Goal: Find specific page/section: Find specific page/section

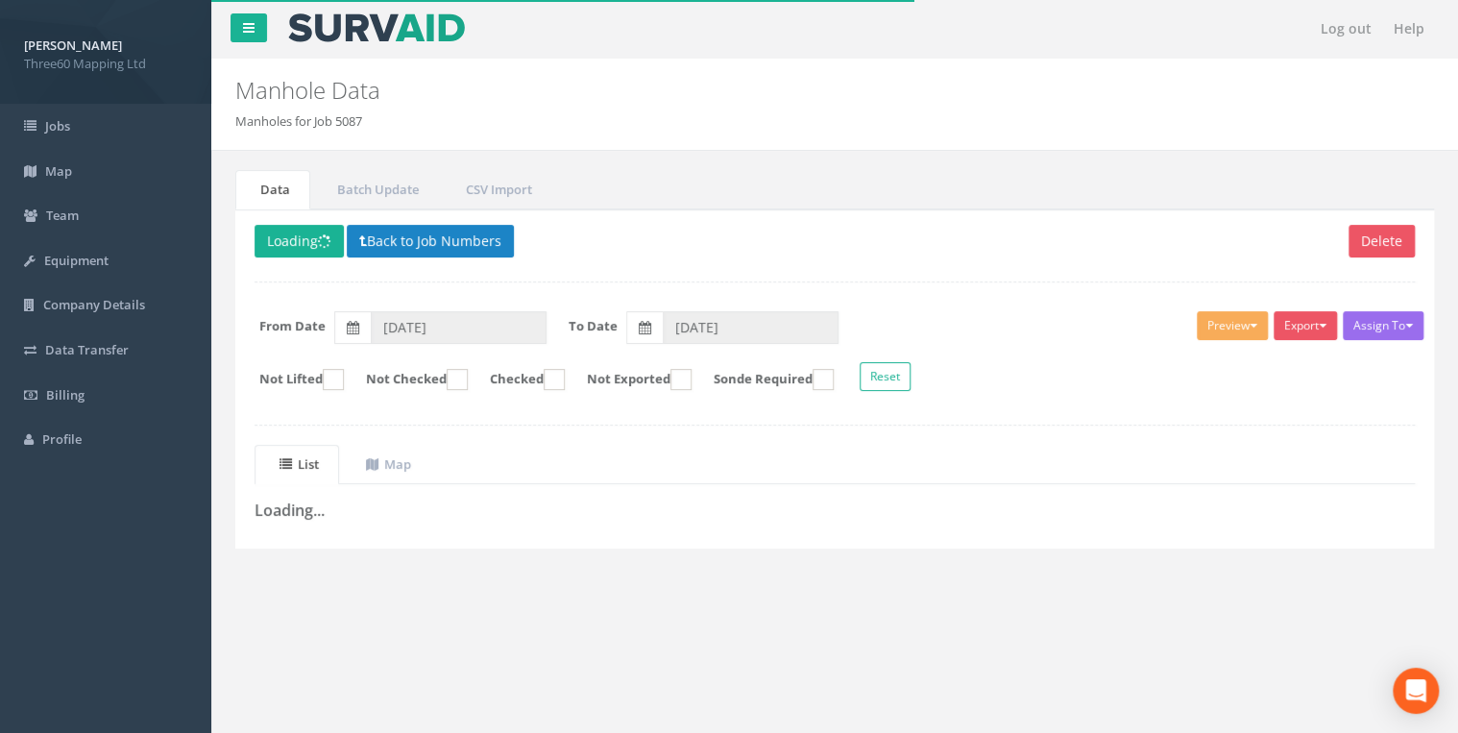
click at [575, 280] on div "Delete Loading Back to Job Numbers Assign To No Companies Added Export 360 Manh…" at bounding box center [834, 378] width 1199 height 339
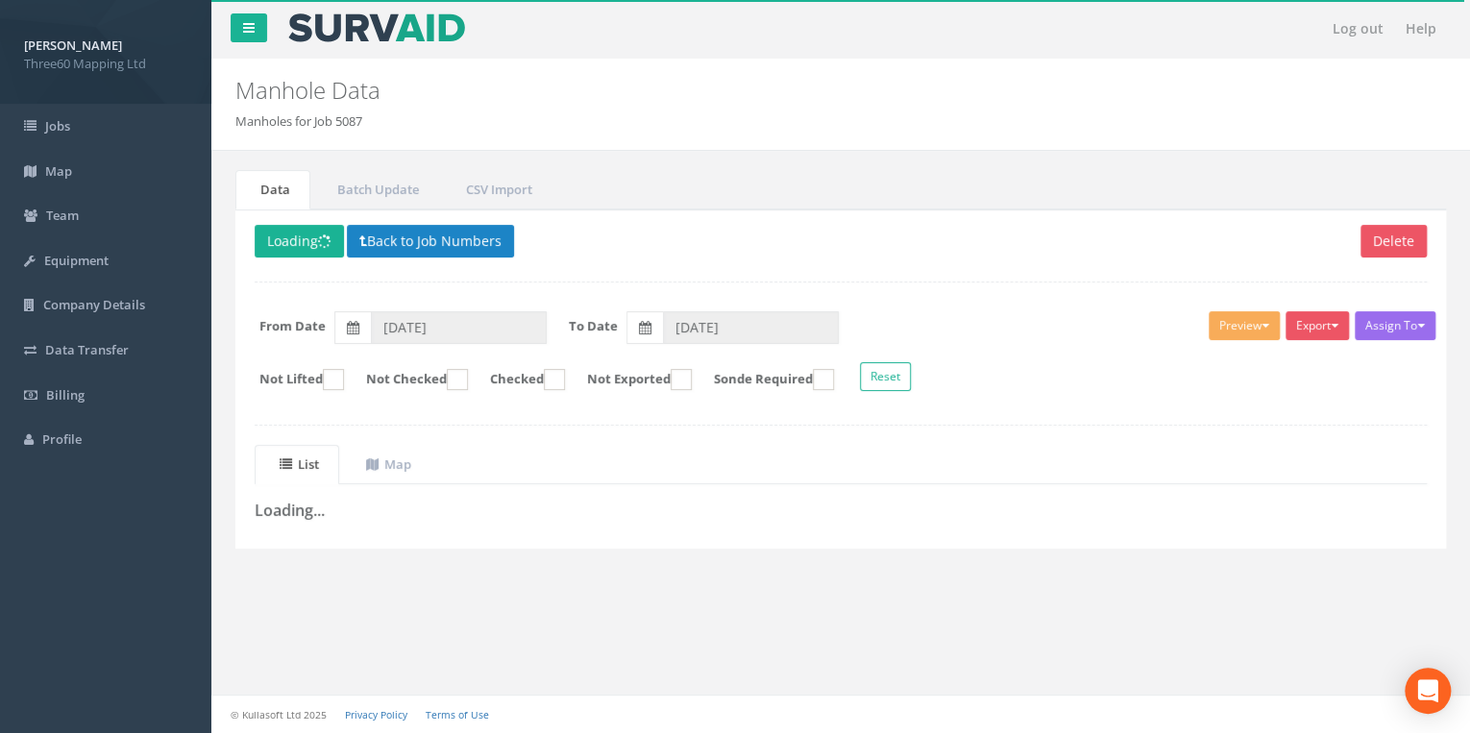
click at [467, 412] on div "Delete Loading Back to Job Numbers Assign To No Companies Added Export 360 Manh…" at bounding box center [840, 378] width 1210 height 339
click at [401, 258] on p "Delete Loading Back to Job Numbers" at bounding box center [841, 243] width 1172 height 37
click at [403, 255] on p "Delete Loading Back to Job Numbers" at bounding box center [841, 243] width 1172 height 37
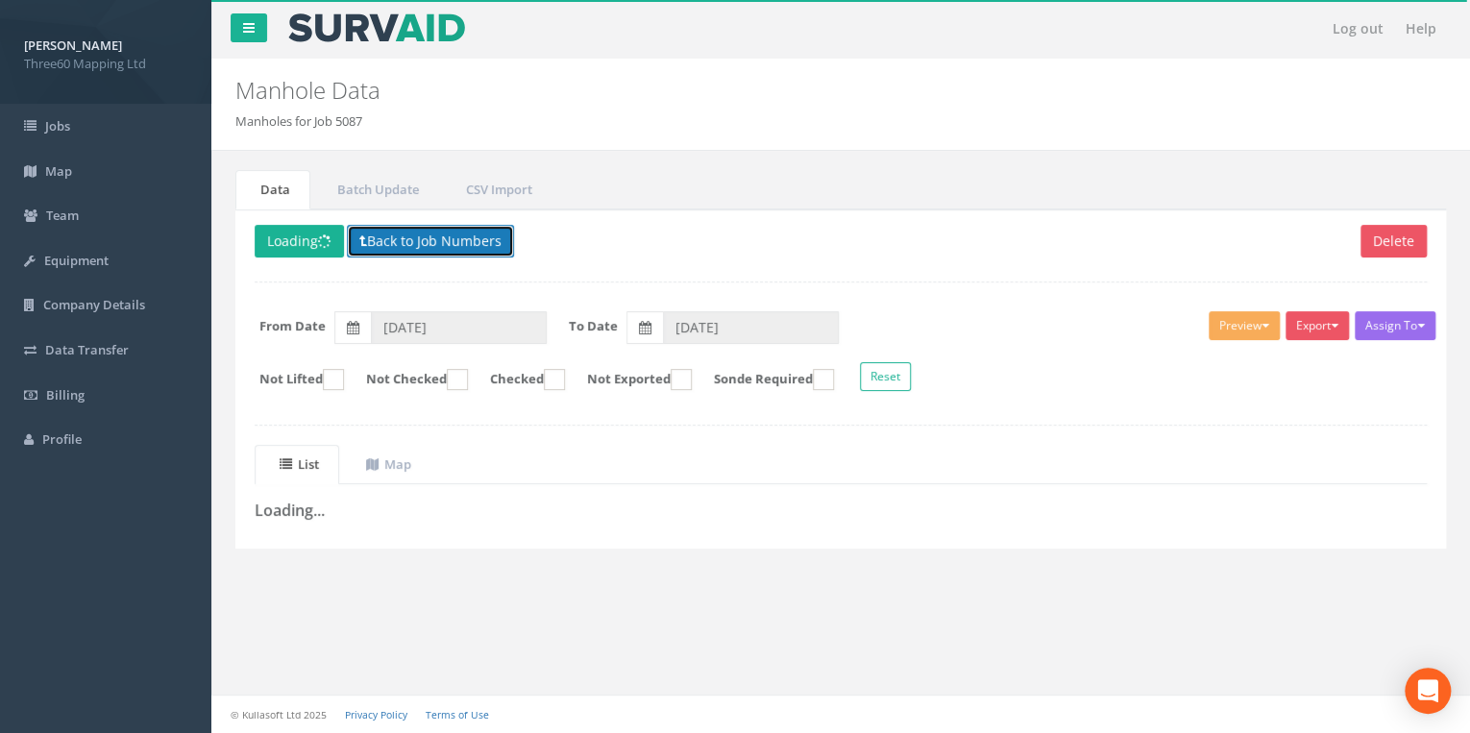
click at [404, 249] on button "Back to Job Numbers" at bounding box center [430, 241] width 167 height 33
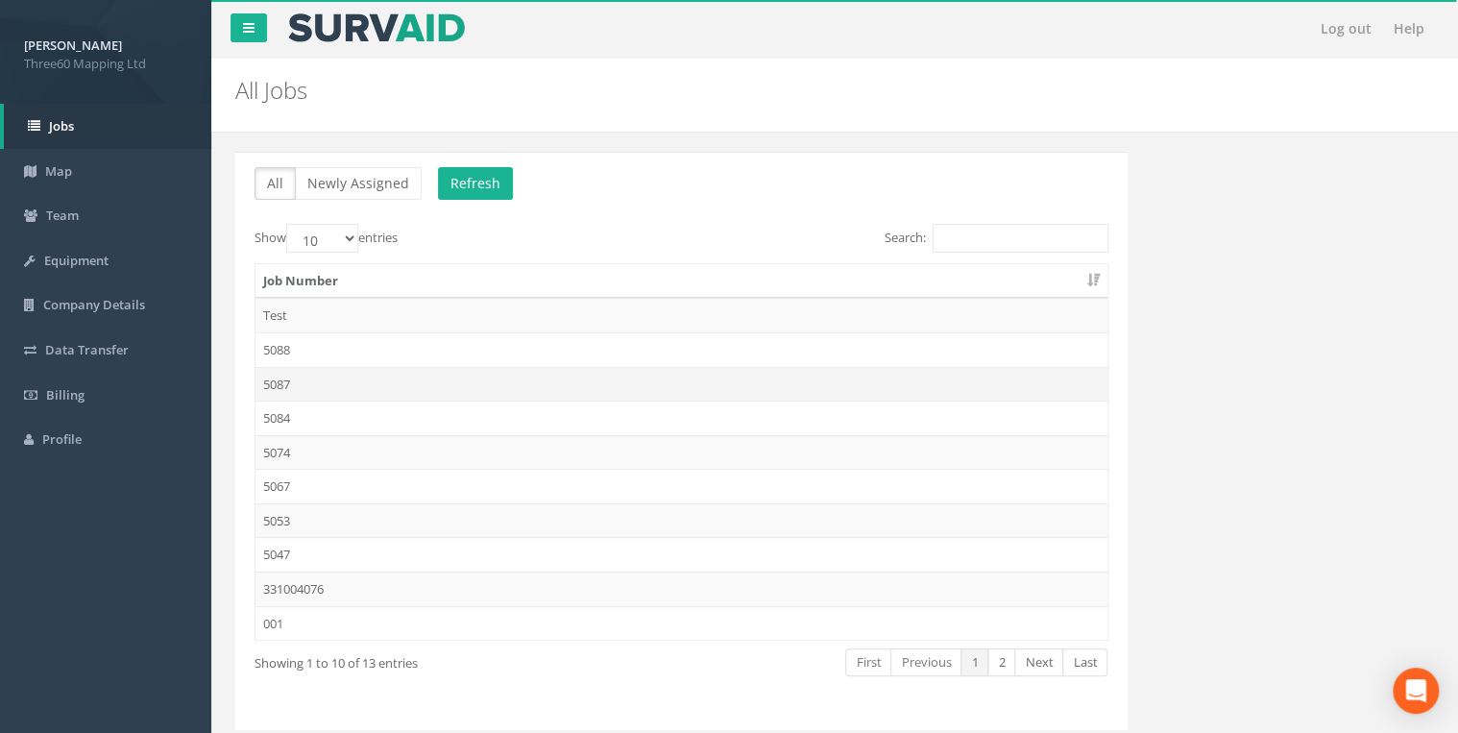
click at [279, 389] on td "5087" at bounding box center [681, 384] width 852 height 35
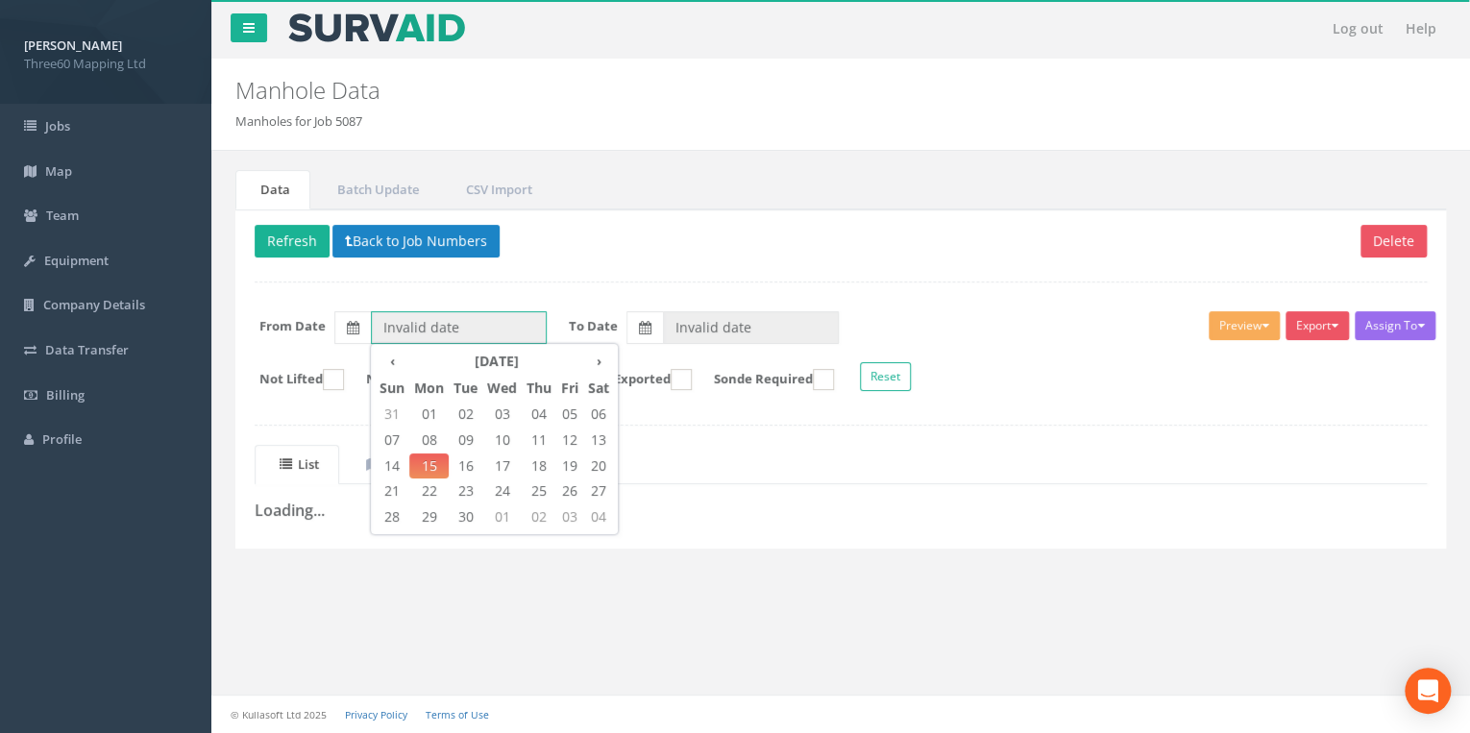
click at [458, 338] on input "Invalid date" at bounding box center [459, 327] width 176 height 33
click at [580, 438] on span "12" at bounding box center [569, 439] width 27 height 25
type input "[DATE]"
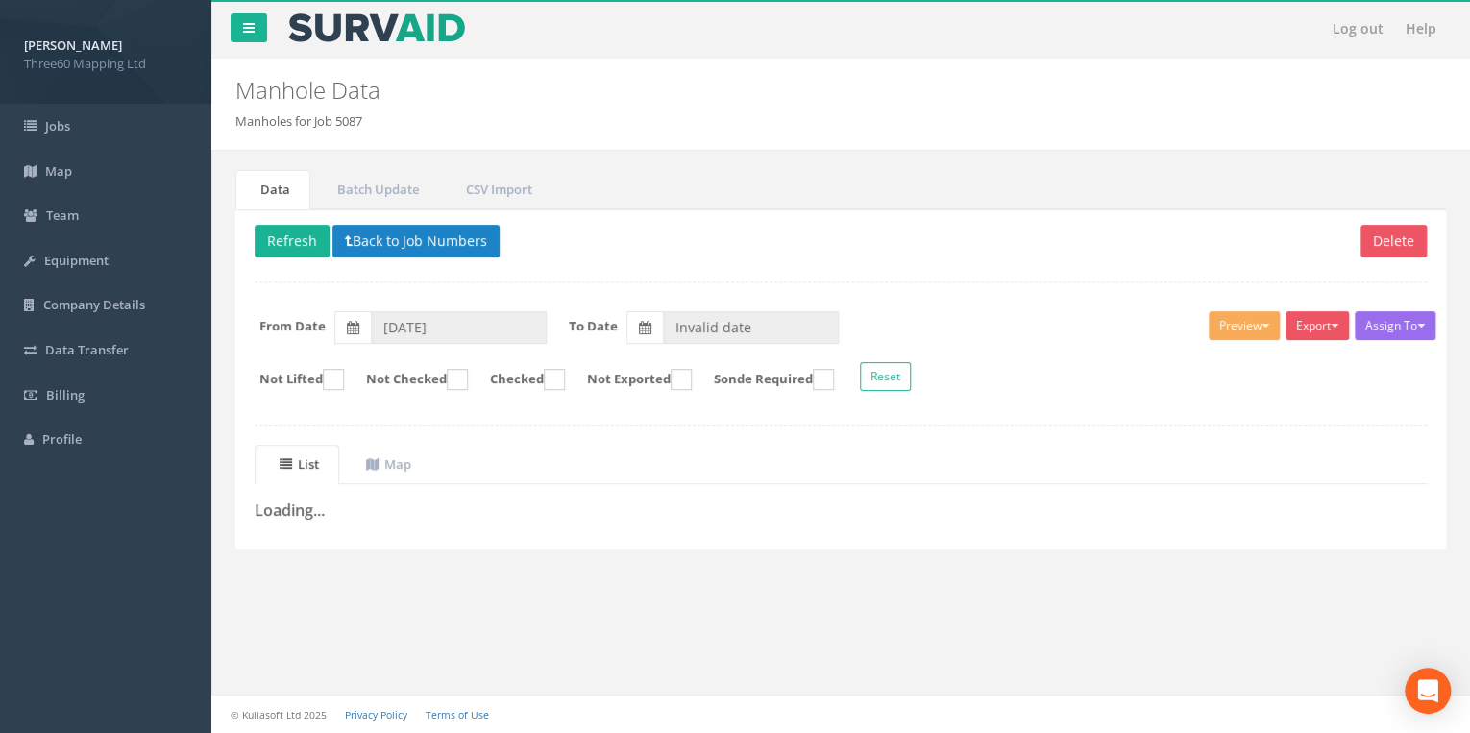
drag, startPoint x: 649, startPoint y: 342, endPoint x: 678, endPoint y: 334, distance: 29.8
click at [653, 342] on div "Assign To No Companies Added Export 360 Manhole Heathrow United Utilities SurvA…" at bounding box center [840, 354] width 1201 height 105
click at [690, 328] on input "Invalid date" at bounding box center [751, 327] width 176 height 33
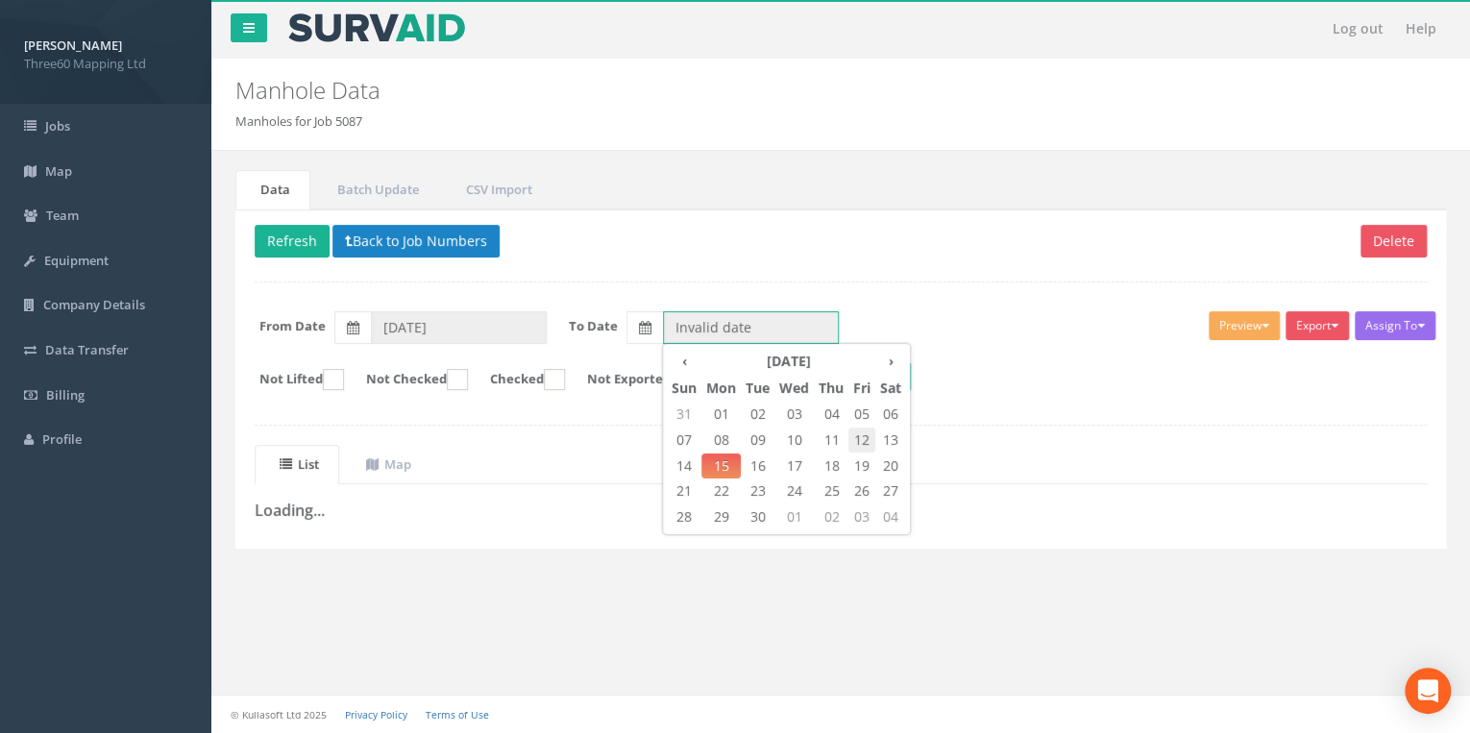
click at [859, 442] on span "12" at bounding box center [861, 439] width 27 height 25
type input "[DATE]"
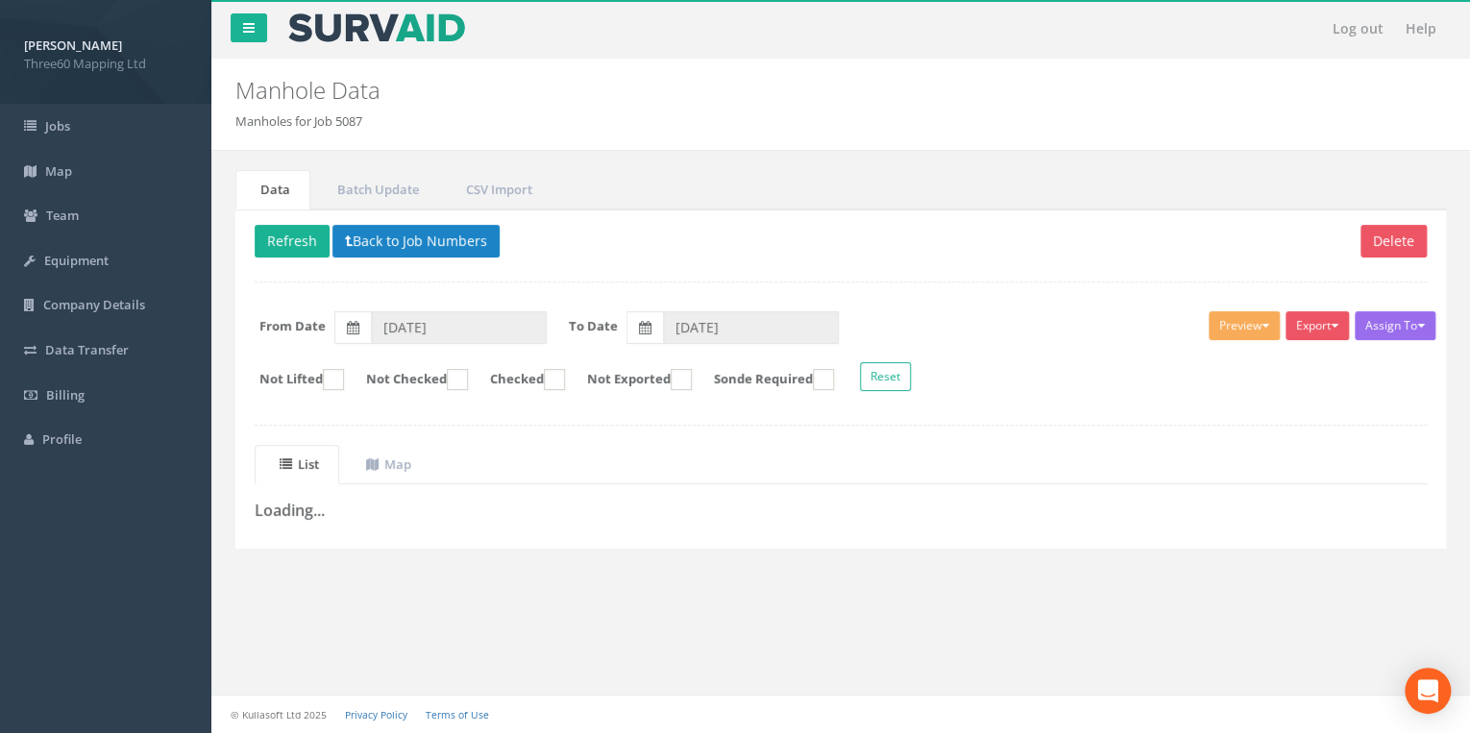
drag, startPoint x: 533, startPoint y: 261, endPoint x: 503, endPoint y: 262, distance: 29.8
click at [533, 261] on div "Delete Refresh Back to Job Numbers Assign To No Companies Added Export 360 Manh…" at bounding box center [840, 378] width 1210 height 339
click at [327, 251] on button "Refresh" at bounding box center [292, 241] width 75 height 33
drag, startPoint x: 465, startPoint y: 270, endPoint x: 470, endPoint y: 257, distance: 13.4
click at [466, 270] on div "Delete Loading Back to Job Numbers Assign To No Companies Added Export 360 Manh…" at bounding box center [840, 378] width 1210 height 339
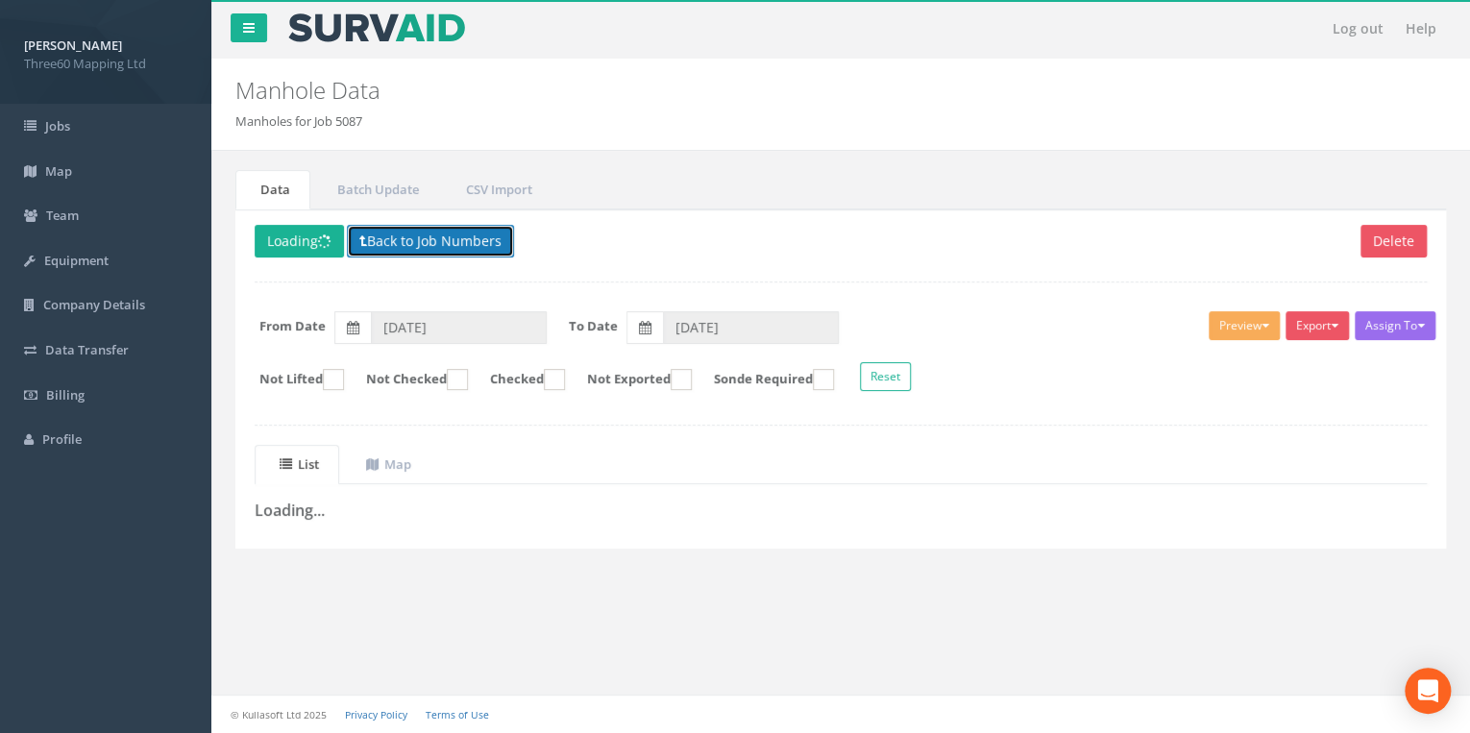
click at [473, 245] on button "Back to Job Numbers" at bounding box center [430, 241] width 167 height 33
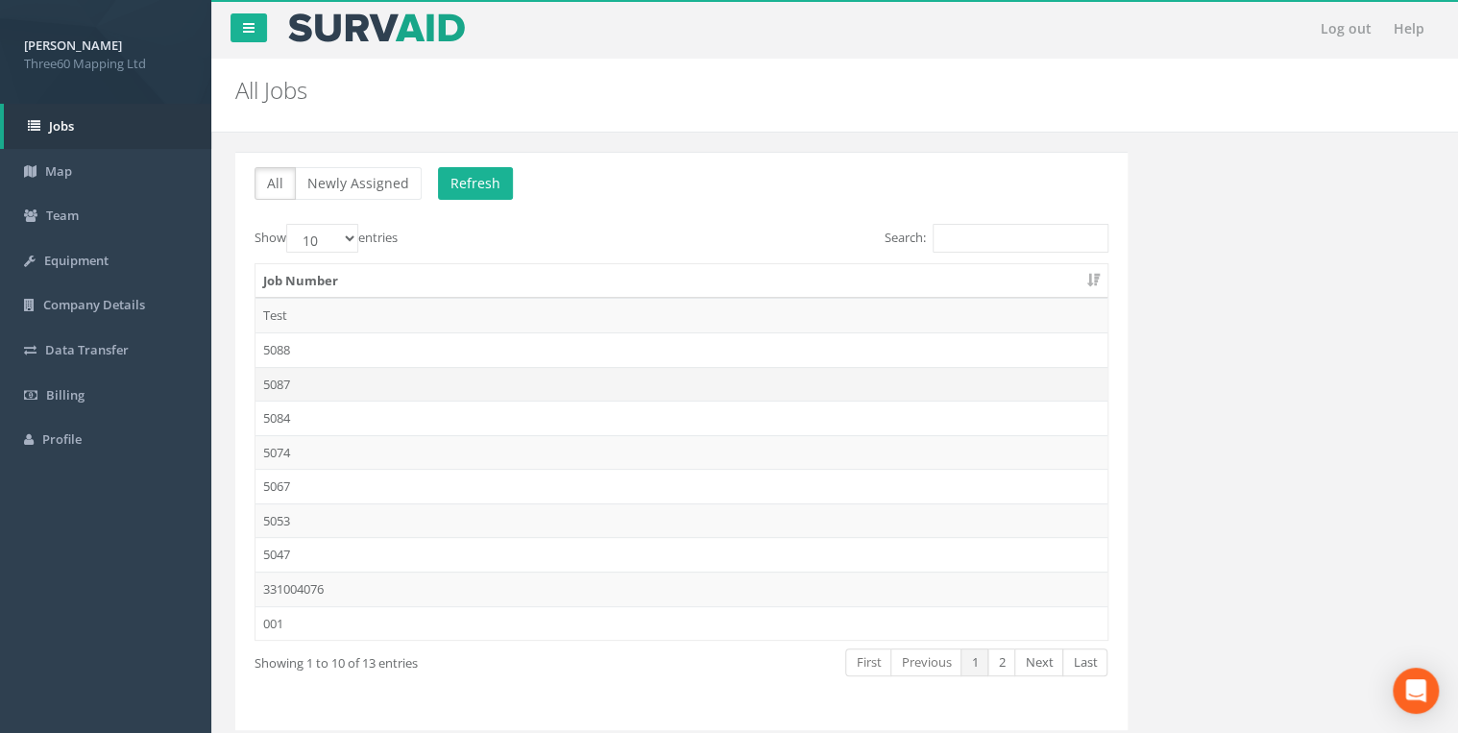
click at [293, 392] on td "5087" at bounding box center [681, 384] width 852 height 35
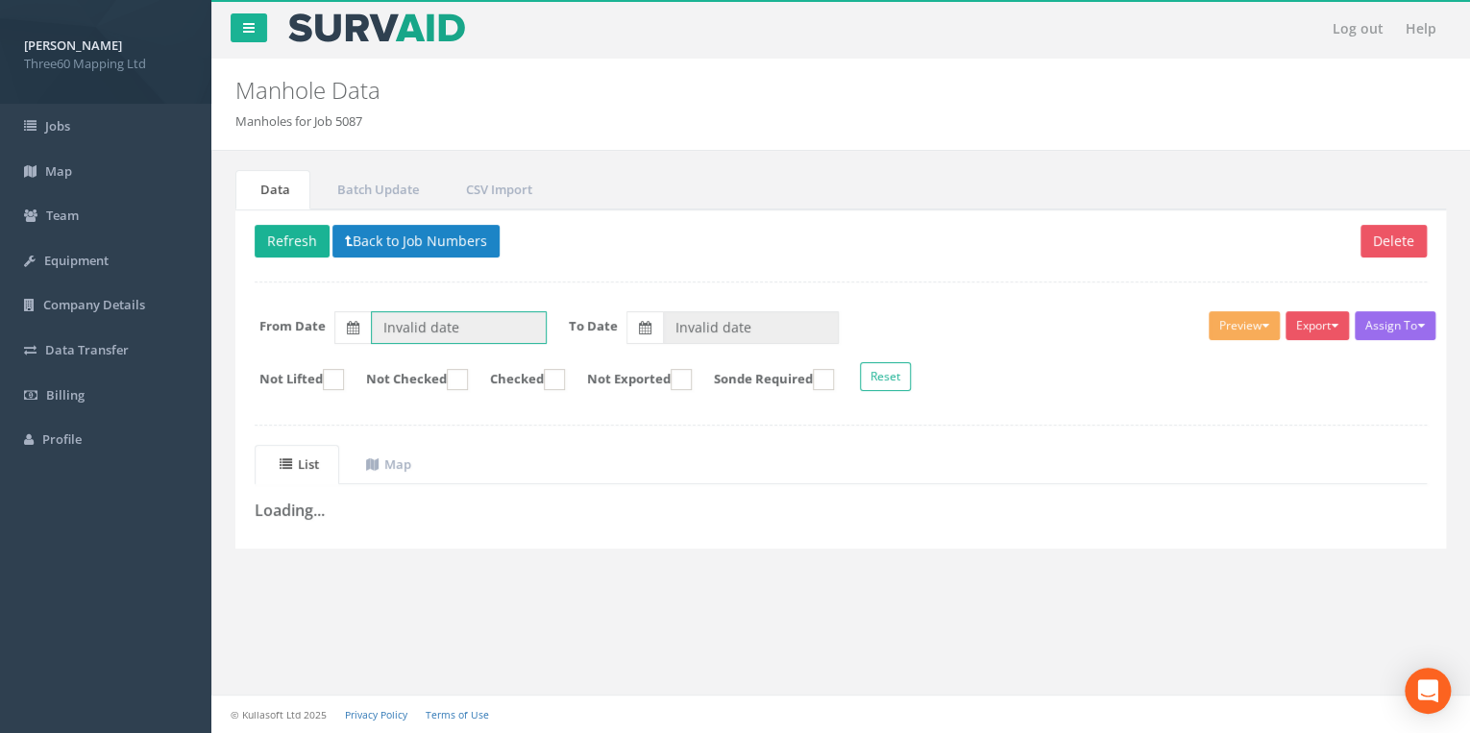
click at [412, 325] on input "Invalid date" at bounding box center [459, 327] width 176 height 33
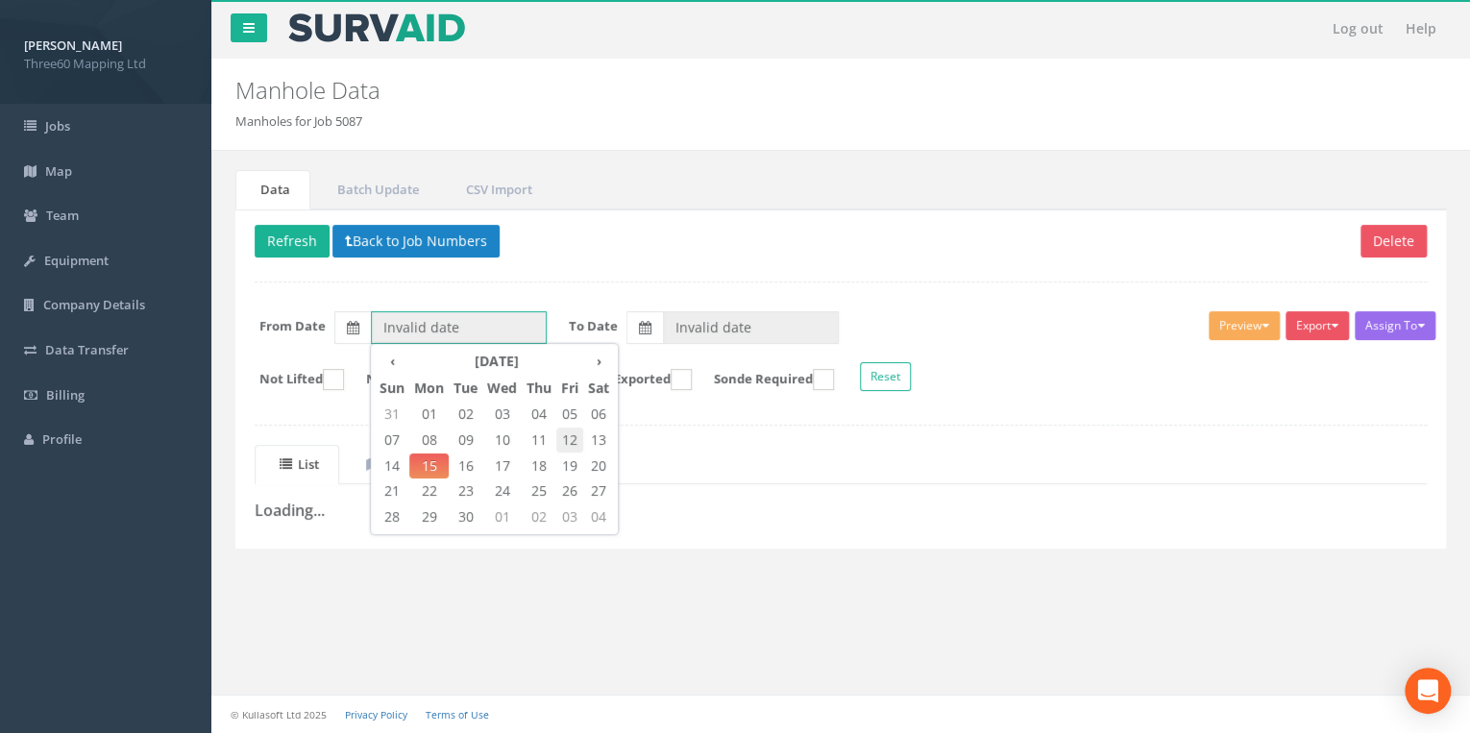
click at [568, 442] on span "12" at bounding box center [569, 439] width 27 height 25
type input "[DATE]"
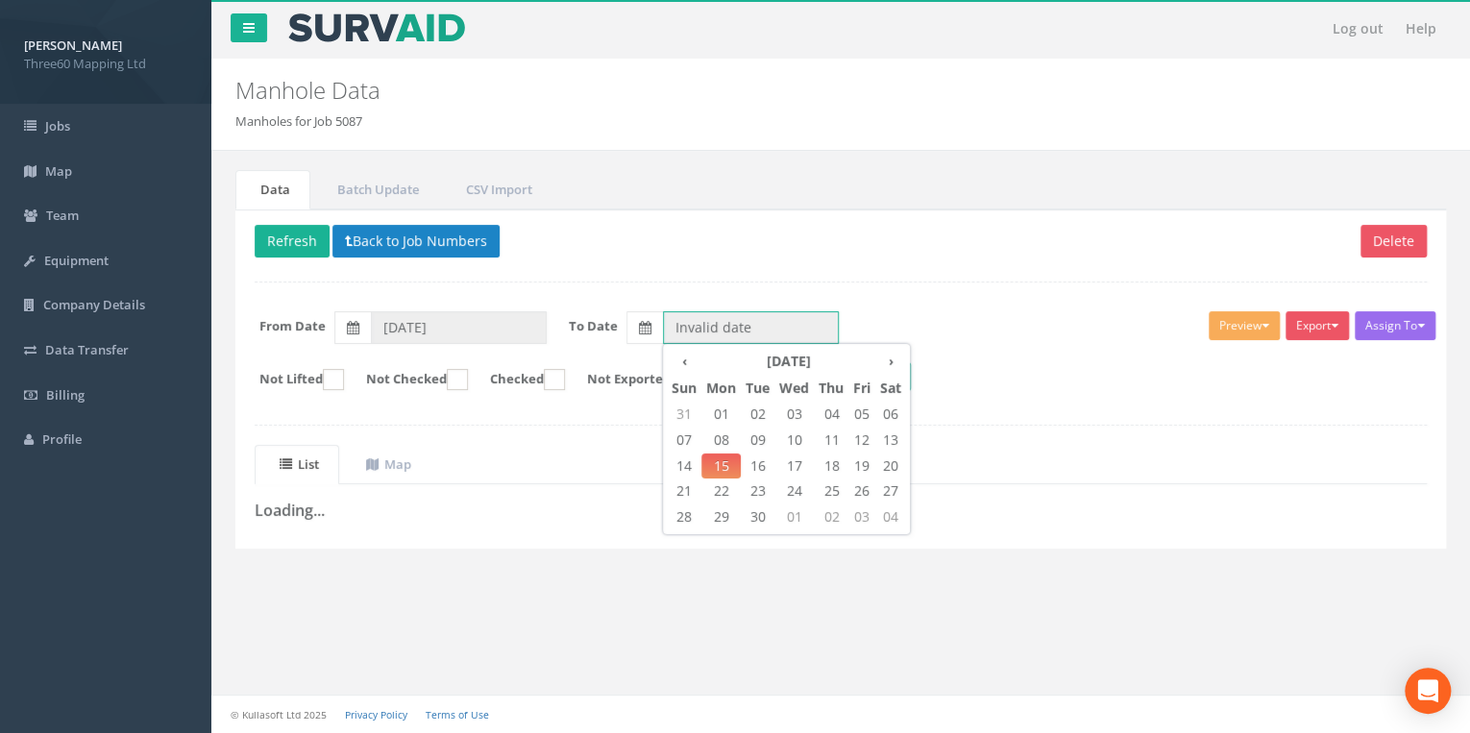
click at [688, 311] on input "Invalid date" at bounding box center [751, 327] width 176 height 33
click at [868, 443] on span "12" at bounding box center [861, 439] width 27 height 25
type input "[DATE]"
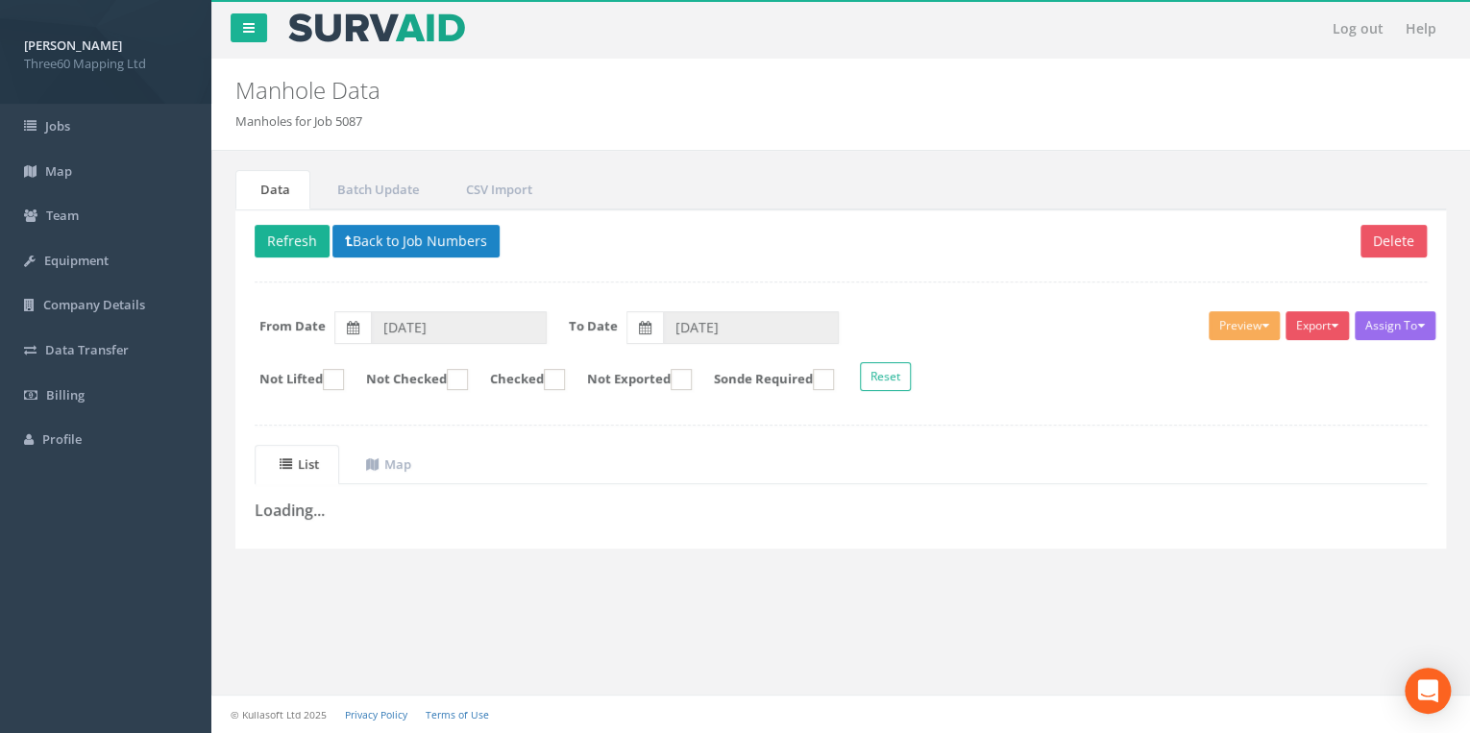
click at [353, 408] on div "Delete Refresh Back to Job Numbers Assign To No Companies Added Export 360 Manh…" at bounding box center [840, 378] width 1210 height 339
click at [359, 247] on button "Back to Job Numbers" at bounding box center [415, 241] width 167 height 33
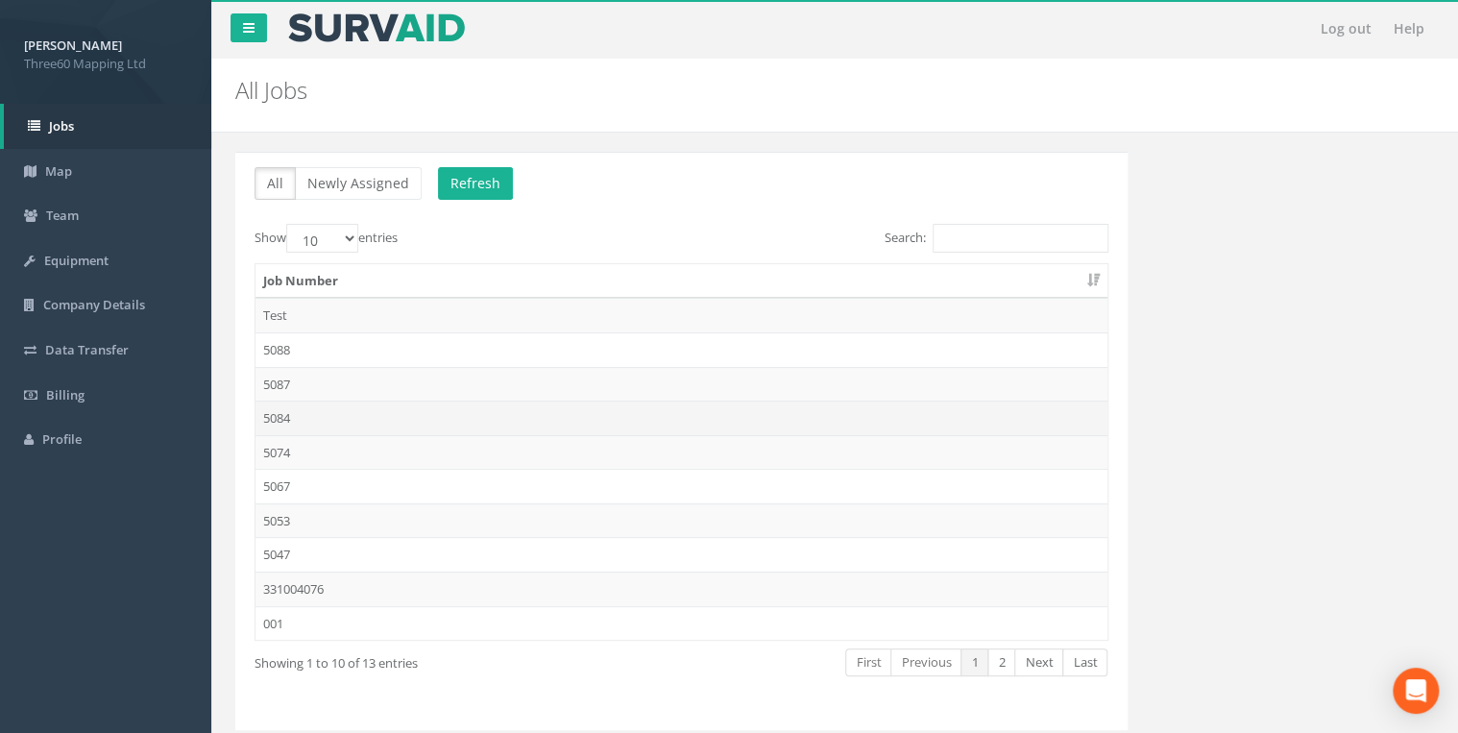
click at [295, 414] on td "5084" at bounding box center [681, 418] width 852 height 35
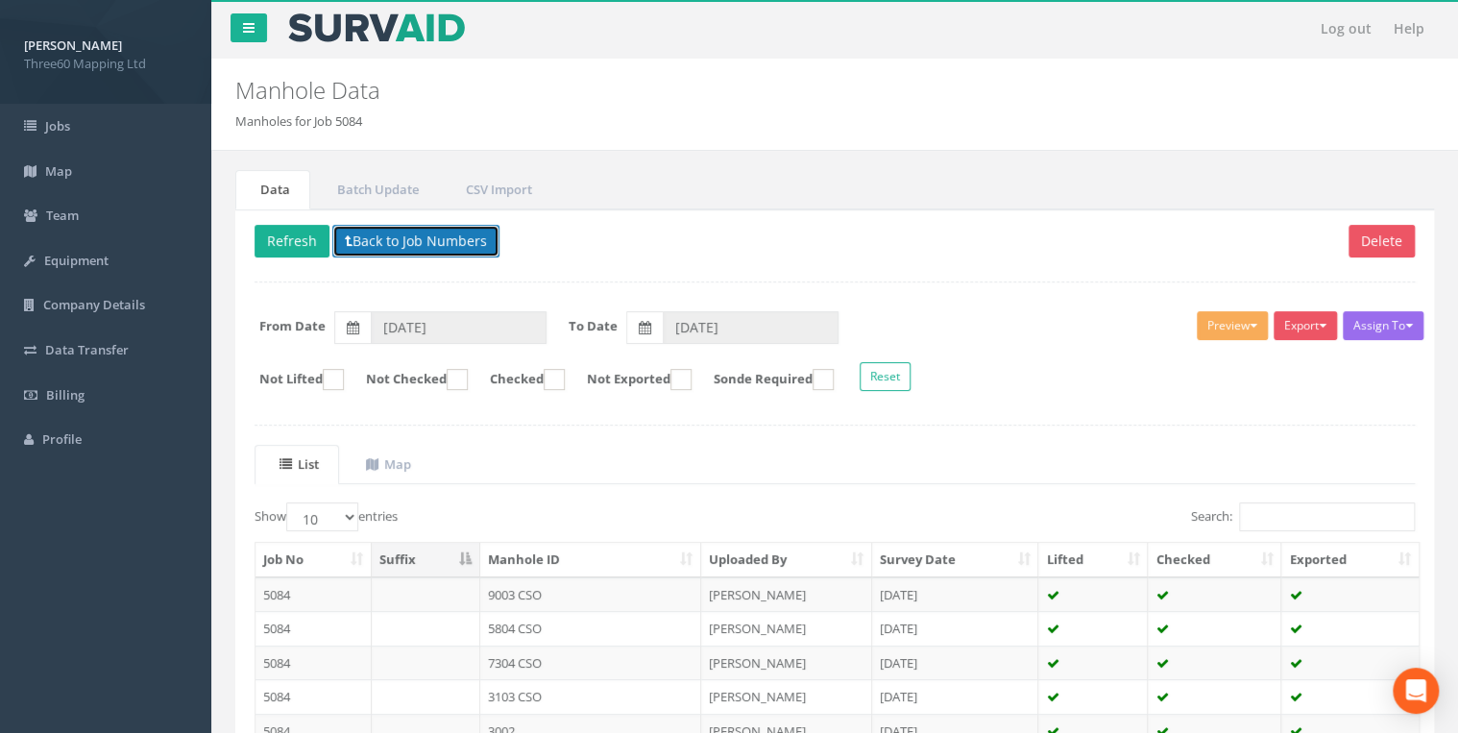
click at [365, 242] on button "Back to Job Numbers" at bounding box center [415, 241] width 167 height 33
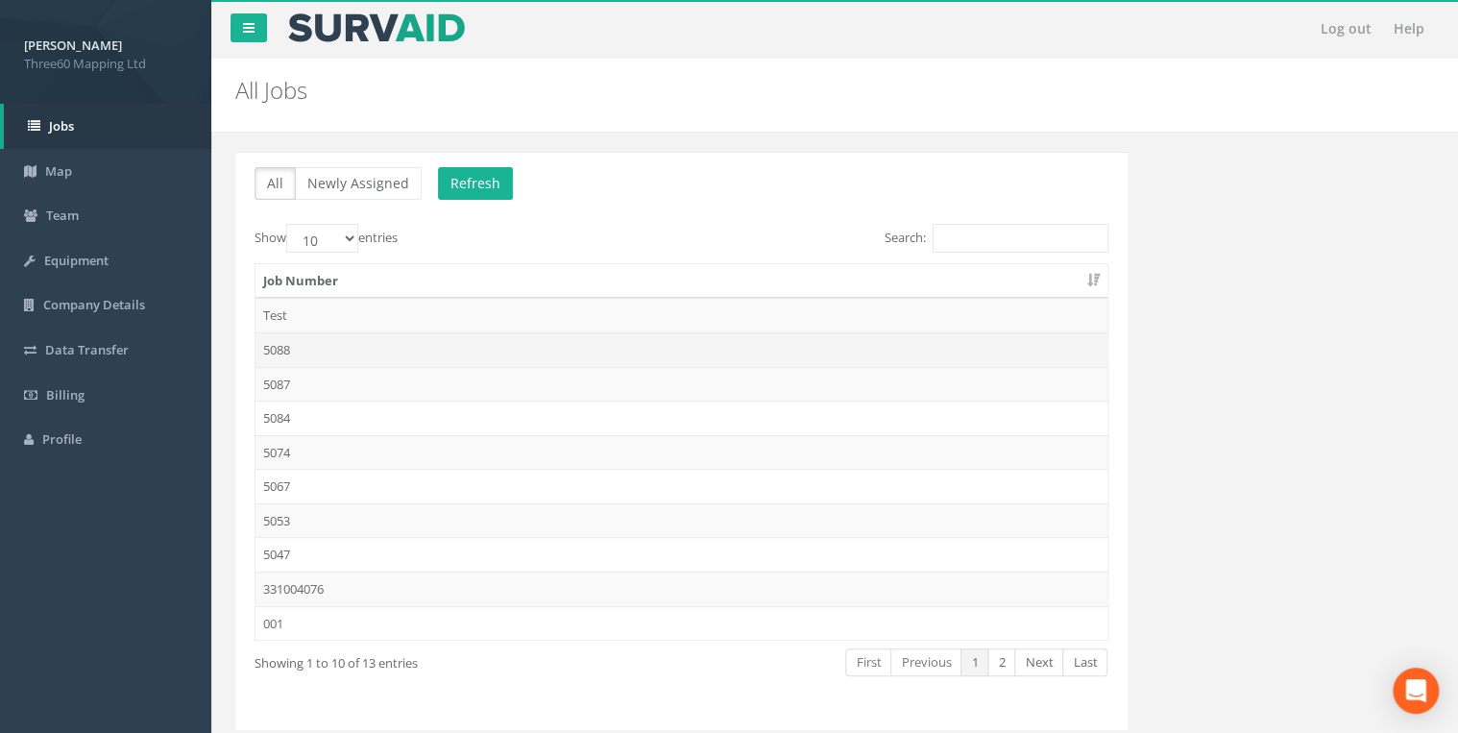
click at [283, 350] on td "5088" at bounding box center [681, 349] width 852 height 35
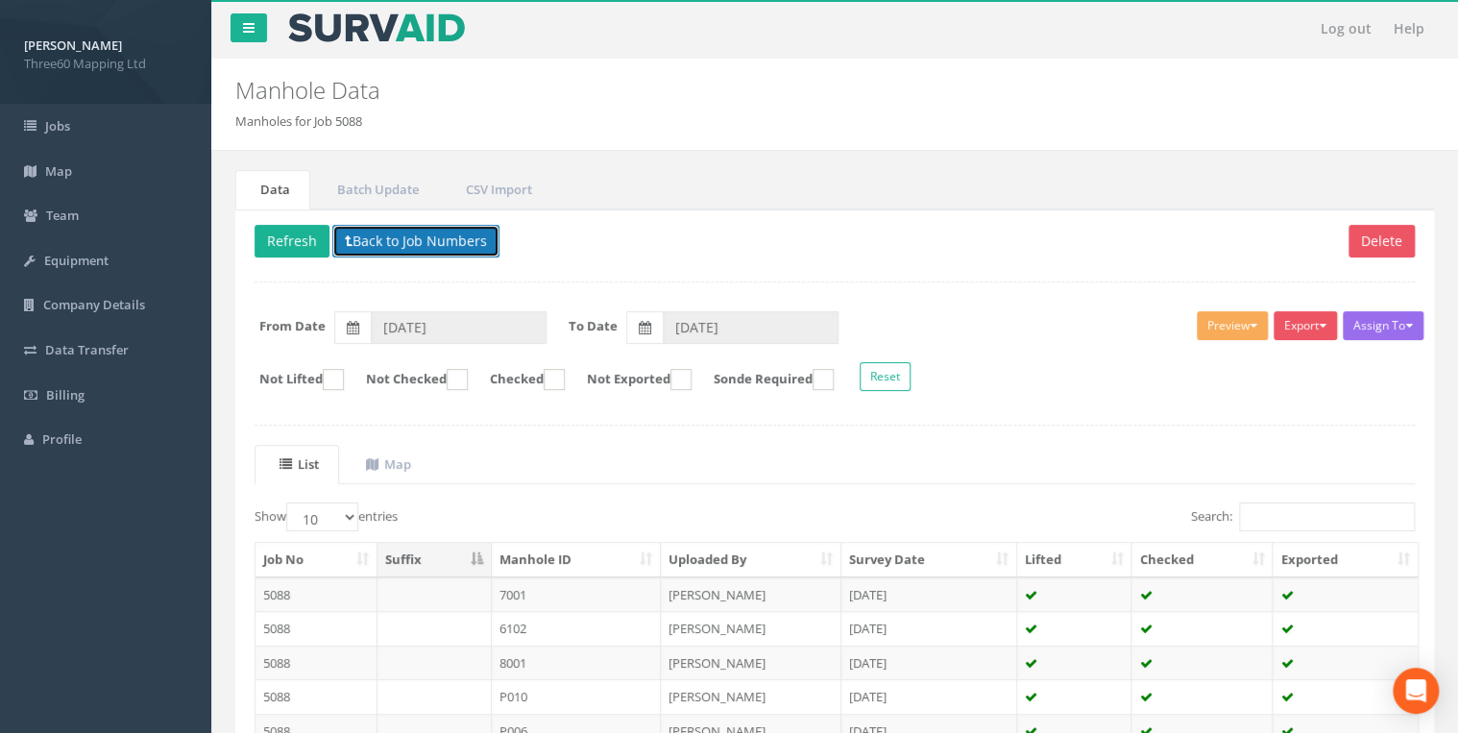
click at [426, 246] on button "Back to Job Numbers" at bounding box center [415, 241] width 167 height 33
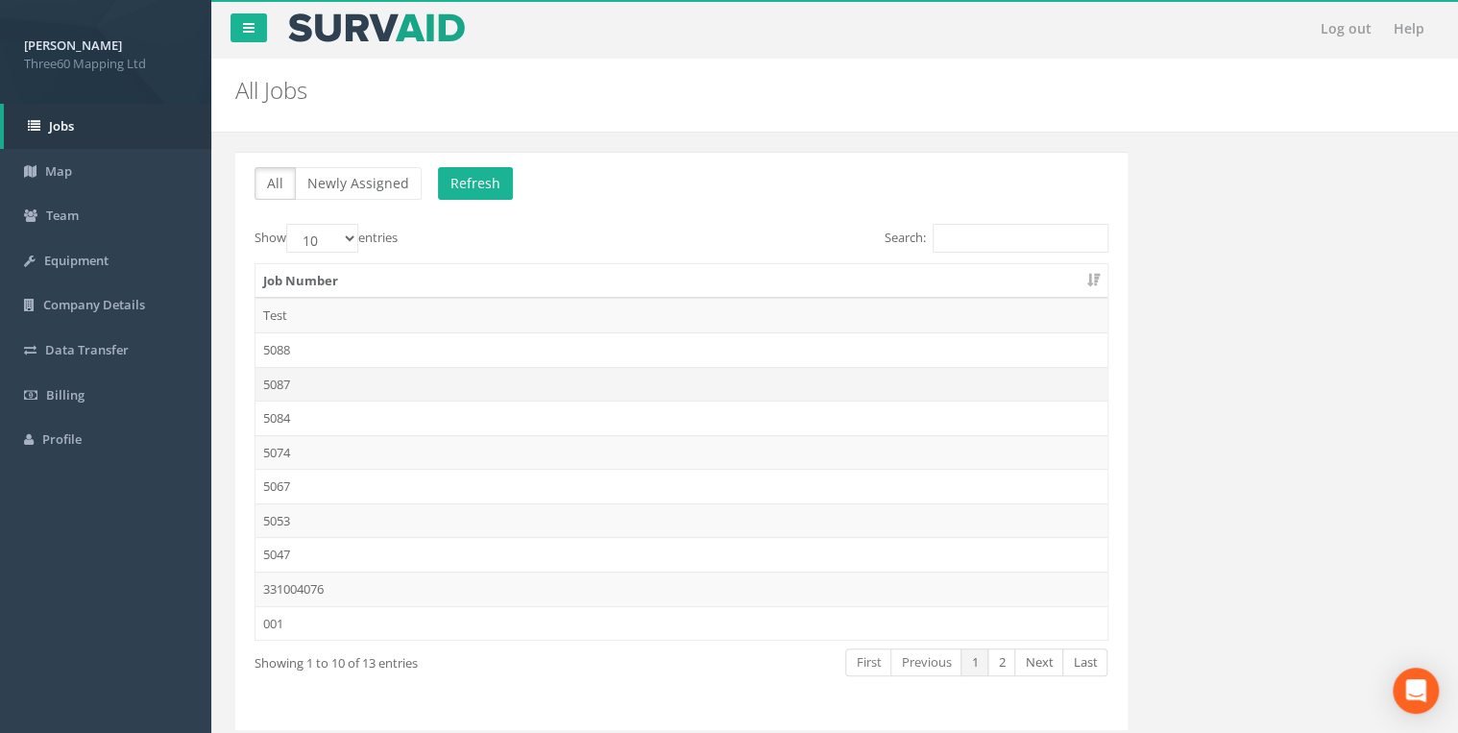
click at [287, 380] on td "5087" at bounding box center [681, 384] width 852 height 35
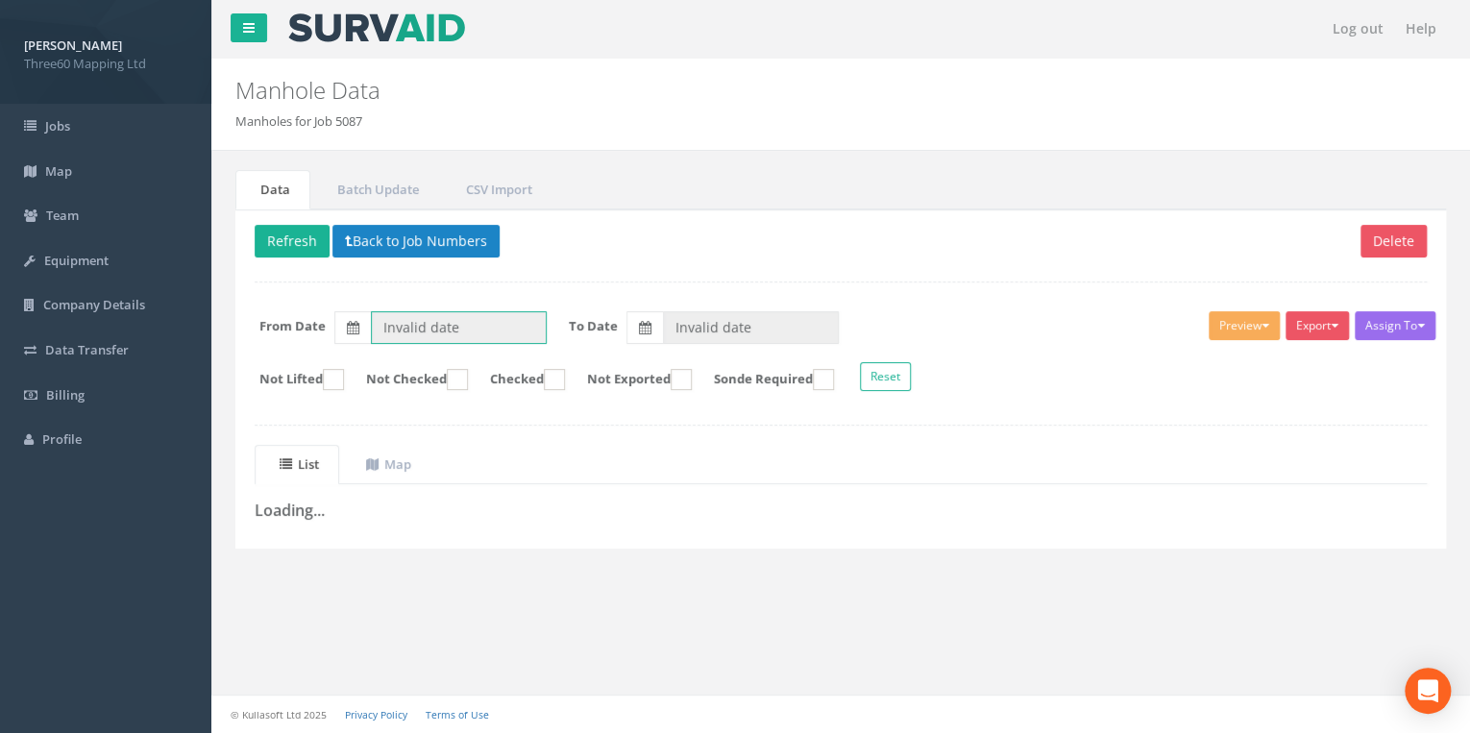
click at [448, 322] on input "Invalid date" at bounding box center [459, 327] width 176 height 33
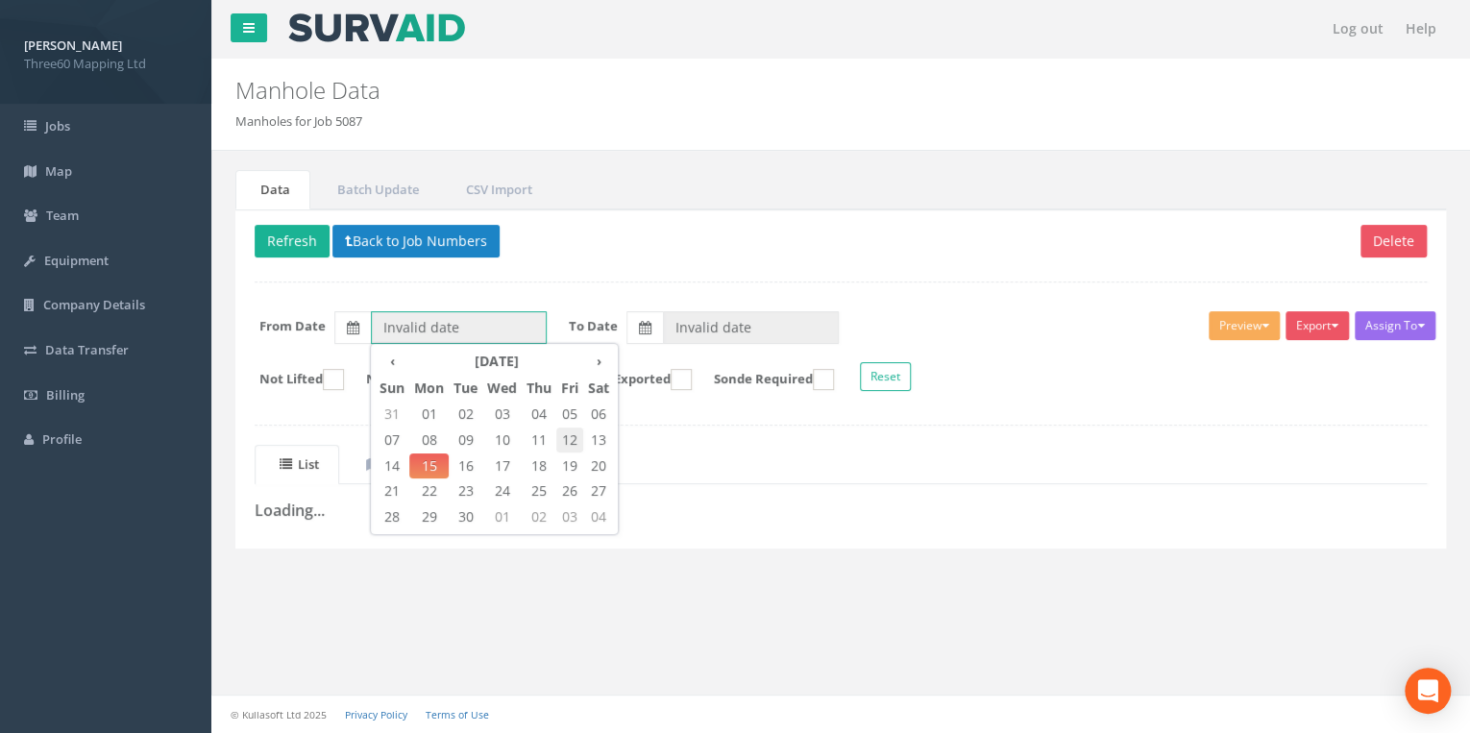
click at [571, 437] on span "12" at bounding box center [569, 439] width 27 height 25
type input "[DATE]"
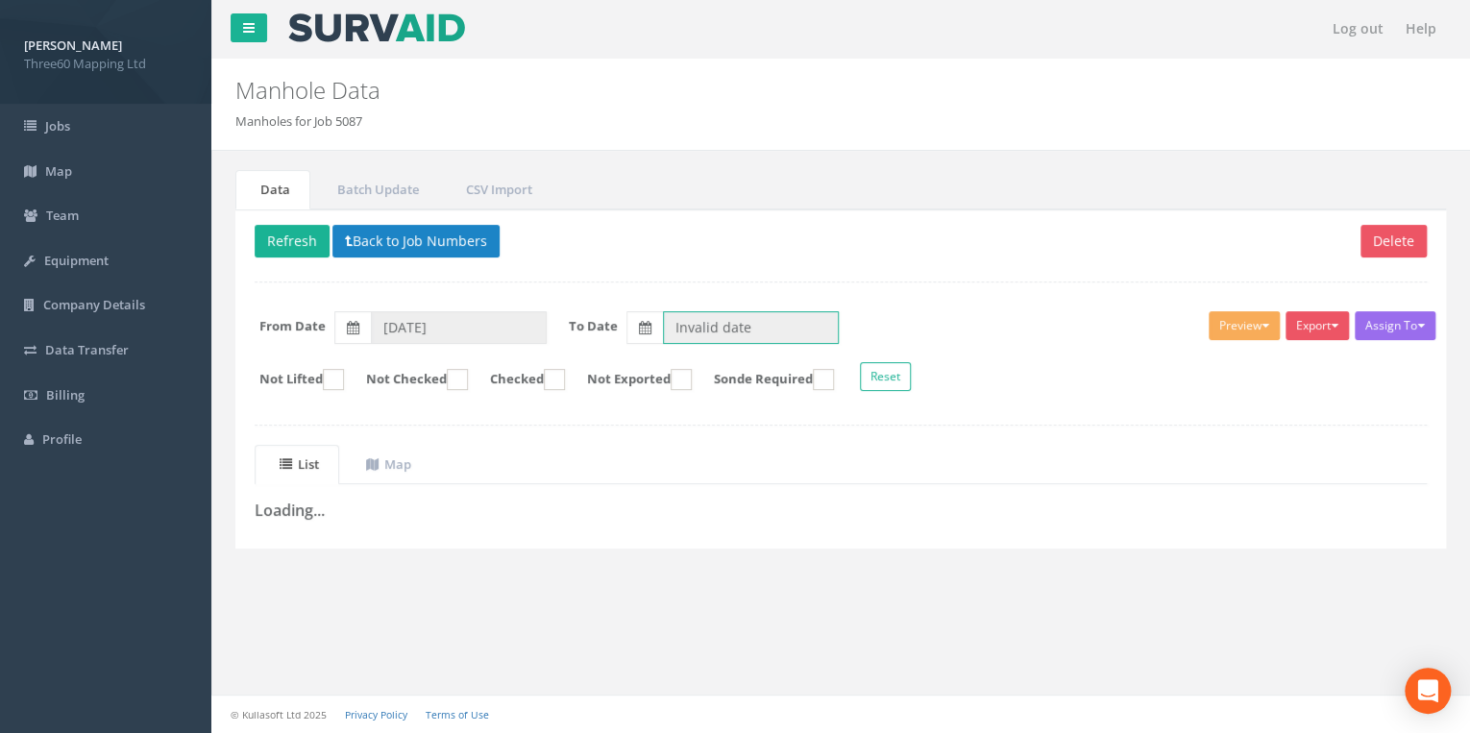
drag, startPoint x: 673, startPoint y: 338, endPoint x: 688, endPoint y: 336, distance: 14.5
click at [674, 338] on input "Invalid date" at bounding box center [751, 327] width 176 height 33
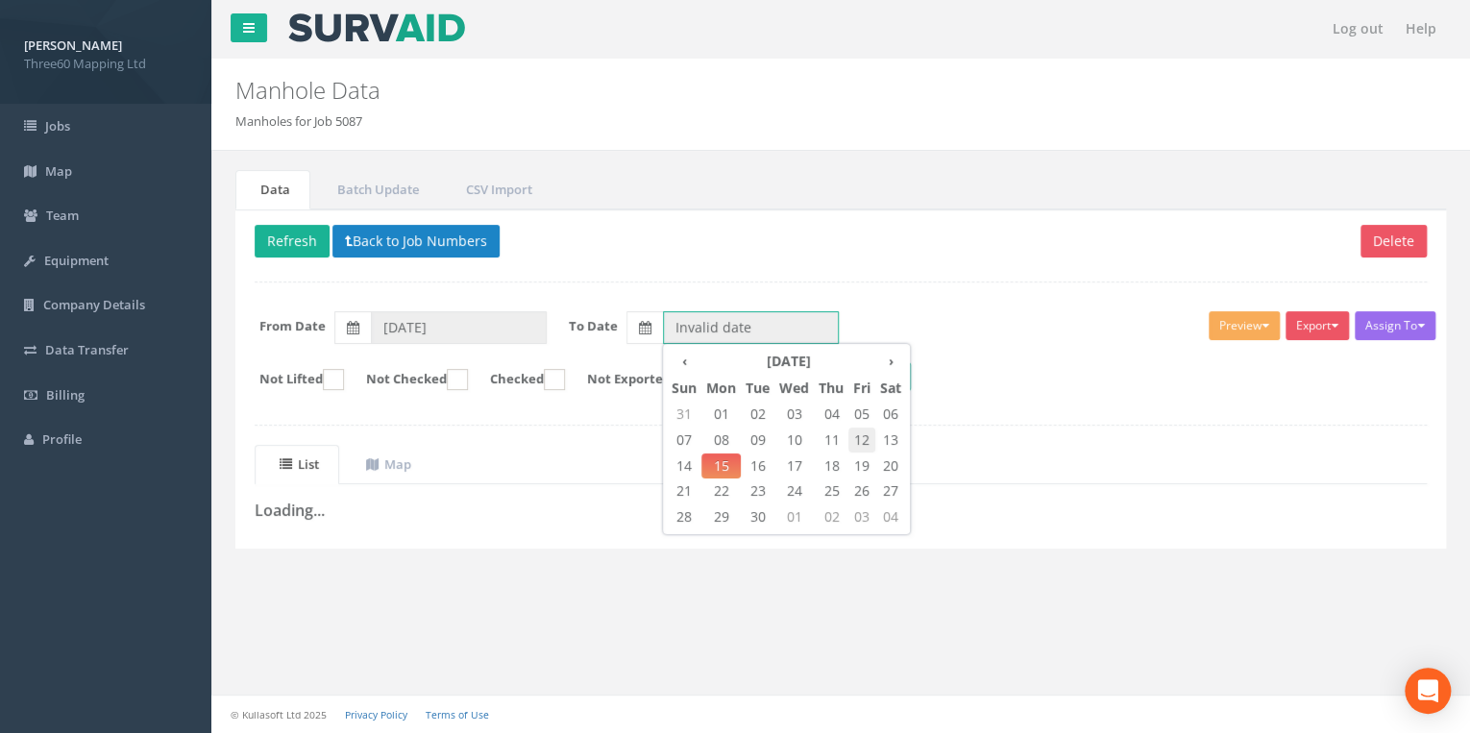
click at [868, 429] on span "12" at bounding box center [861, 439] width 27 height 25
type input "[DATE]"
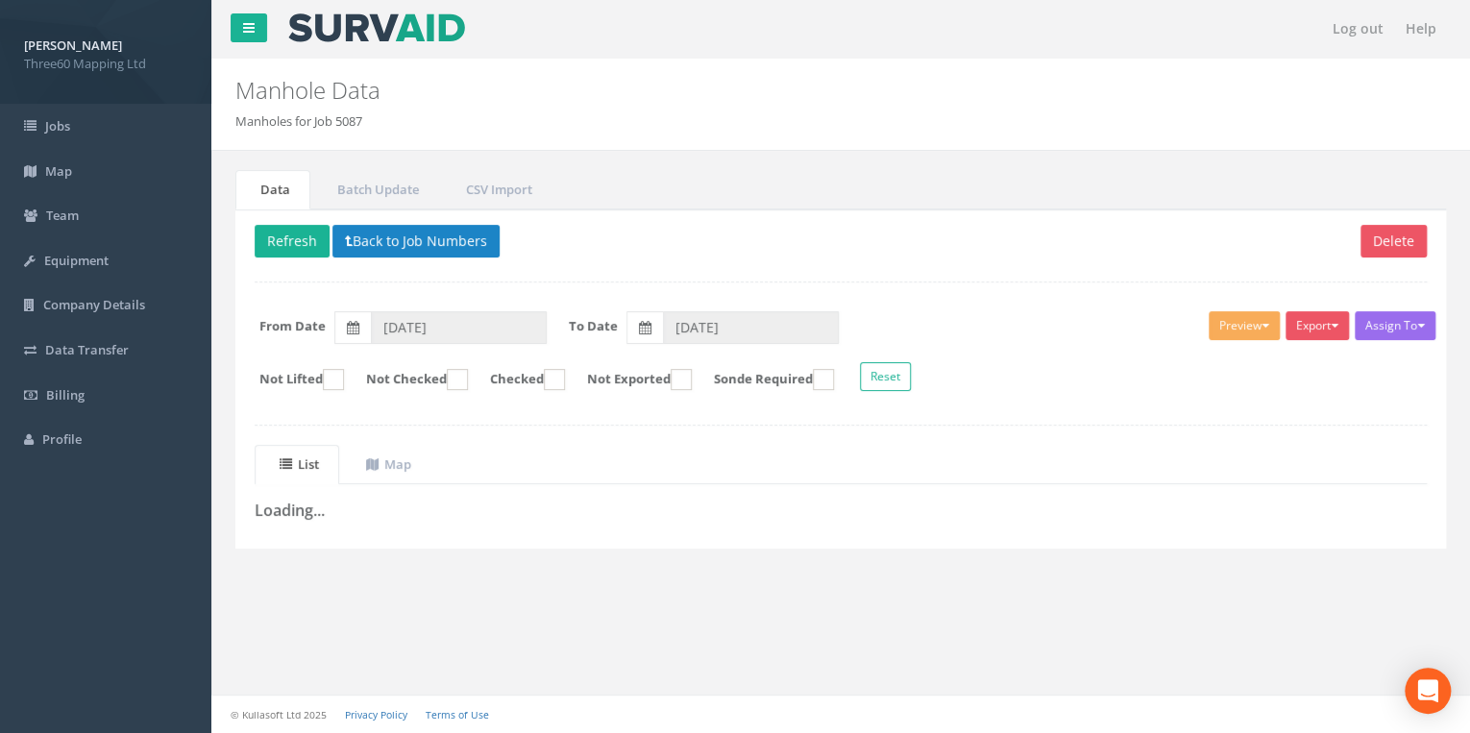
click at [552, 257] on p "Delete Refresh Back to Job Numbers" at bounding box center [841, 243] width 1172 height 37
click at [319, 232] on button "Refresh" at bounding box center [292, 241] width 75 height 33
